Goal: Information Seeking & Learning: Learn about a topic

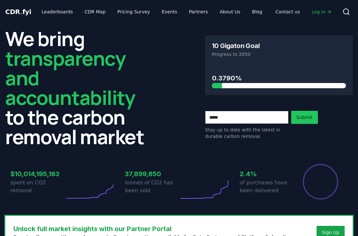
click at [60, 10] on link "Leaderboards" at bounding box center [58, 12] width 42 height 12
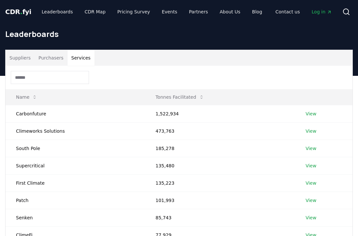
click at [82, 53] on button "Services" at bounding box center [81, 58] width 27 height 16
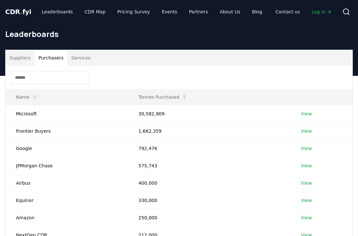
click at [55, 55] on button "Purchasers" at bounding box center [51, 58] width 33 height 16
click at [81, 55] on button "Services" at bounding box center [81, 58] width 27 height 16
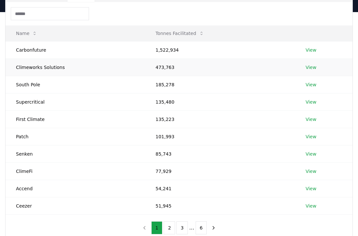
scroll to position [64, 0]
drag, startPoint x: 149, startPoint y: 116, endPoint x: 198, endPoint y: 116, distance: 48.6
click at [198, 116] on td "135,223" at bounding box center [220, 118] width 150 height 17
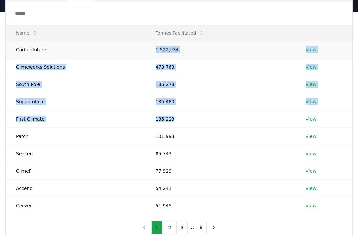
drag, startPoint x: 183, startPoint y: 119, endPoint x: 131, endPoint y: 48, distance: 88.5
click at [131, 48] on tbody "Carbonfuture 1,522,934 View Climeworks Solutions 473,763 View South Pole 185,27…" at bounding box center [179, 127] width 347 height 173
click at [99, 113] on td "First Climate" at bounding box center [76, 118] width 140 height 17
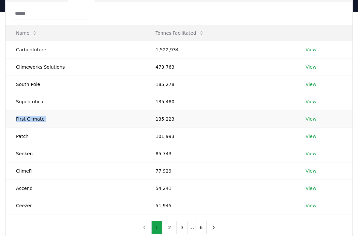
drag, startPoint x: 99, startPoint y: 113, endPoint x: 218, endPoint y: 113, distance: 119.1
click at [215, 113] on tr "First Climate 135,223 View" at bounding box center [179, 118] width 347 height 17
click at [165, 110] on td "135,223" at bounding box center [220, 118] width 150 height 17
click at [166, 117] on td "135,223" at bounding box center [220, 118] width 150 height 17
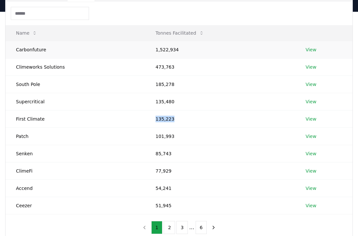
click at [315, 48] on link "View" at bounding box center [311, 49] width 11 height 7
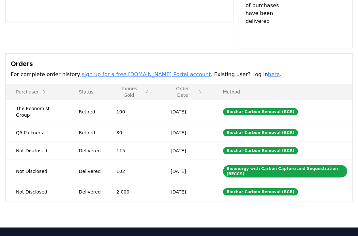
scroll to position [166, 0]
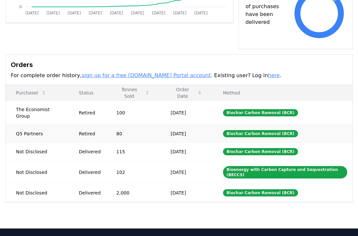
drag, startPoint x: 47, startPoint y: 119, endPoint x: 7, endPoint y: 118, distance: 39.8
drag, startPoint x: 18, startPoint y: 121, endPoint x: 57, endPoint y: 121, distance: 39.2
click at [57, 124] on td "Q5 Partners" at bounding box center [37, 133] width 63 height 18
click at [24, 124] on td "Q5 Partners" at bounding box center [37, 133] width 63 height 18
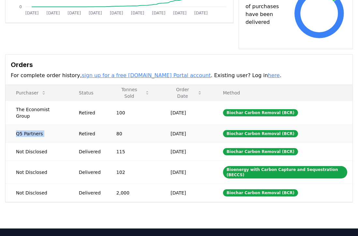
click at [24, 124] on td "Q5 Partners" at bounding box center [37, 133] width 63 height 18
